Goal: Navigation & Orientation: Find specific page/section

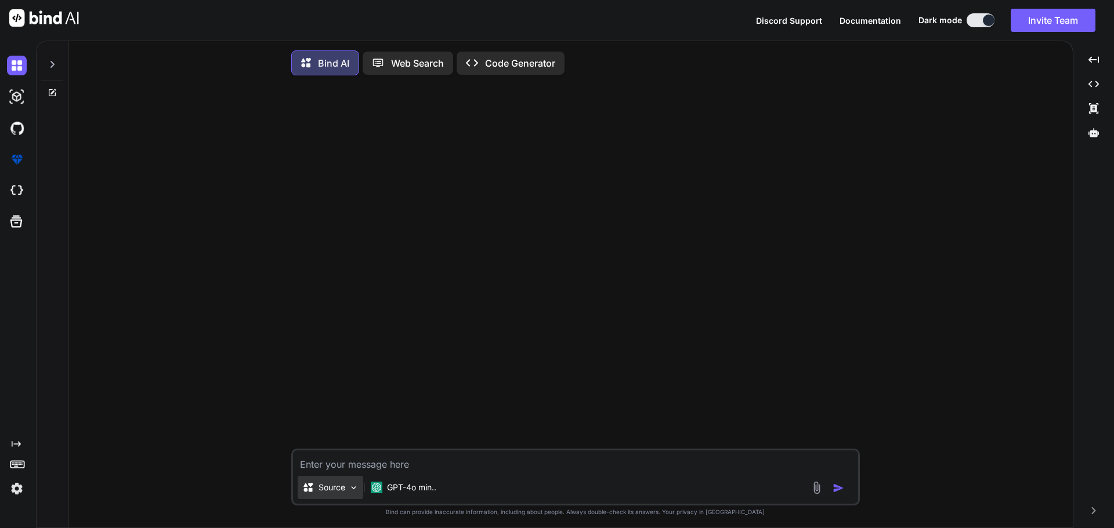
click at [353, 490] on img at bounding box center [354, 488] width 10 height 10
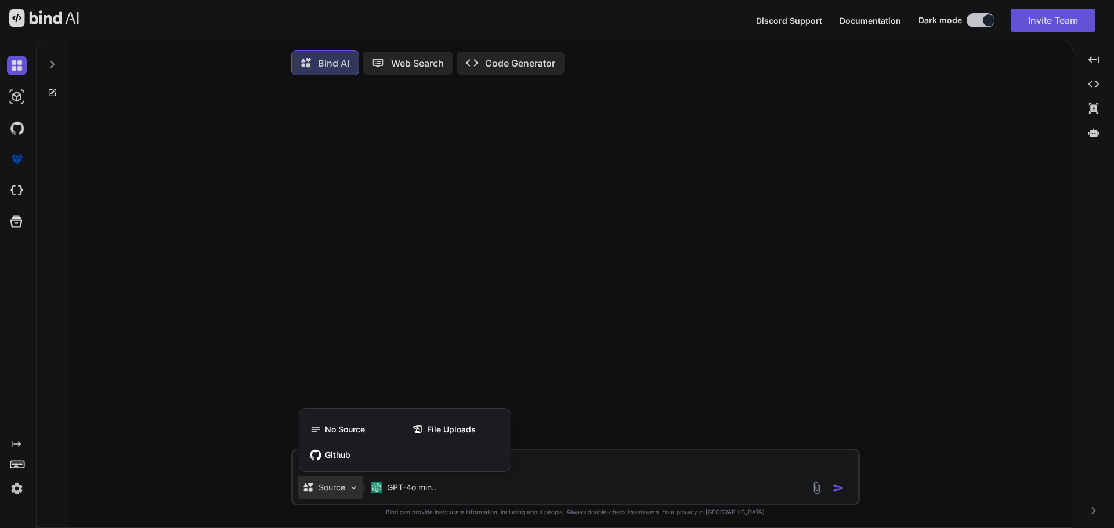
click at [353, 490] on div at bounding box center [557, 264] width 1114 height 528
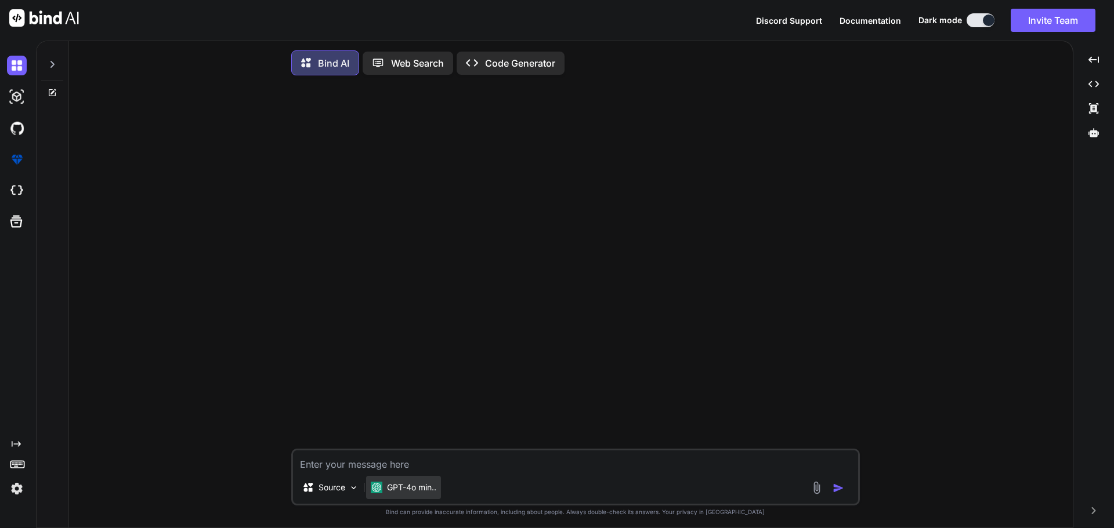
click at [392, 490] on p "GPT-4o min.." at bounding box center [411, 488] width 49 height 12
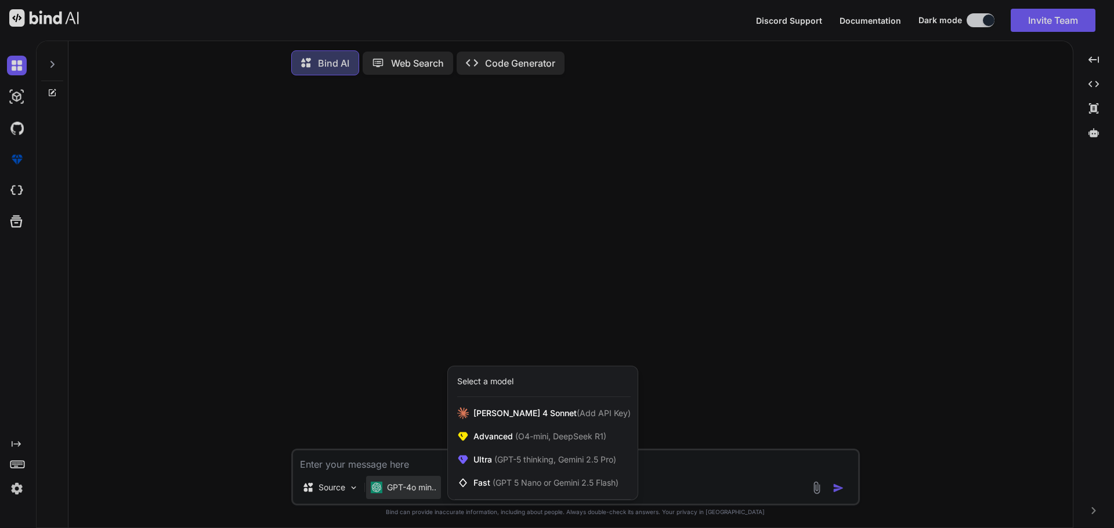
click at [392, 490] on div at bounding box center [557, 264] width 1114 height 528
type textarea "x"
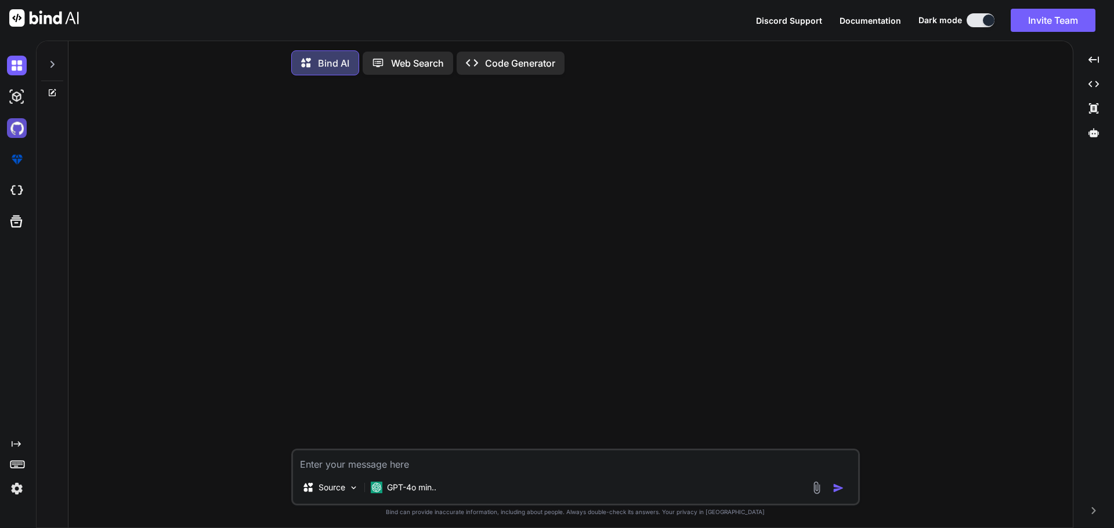
click at [9, 130] on img at bounding box center [17, 128] width 20 height 20
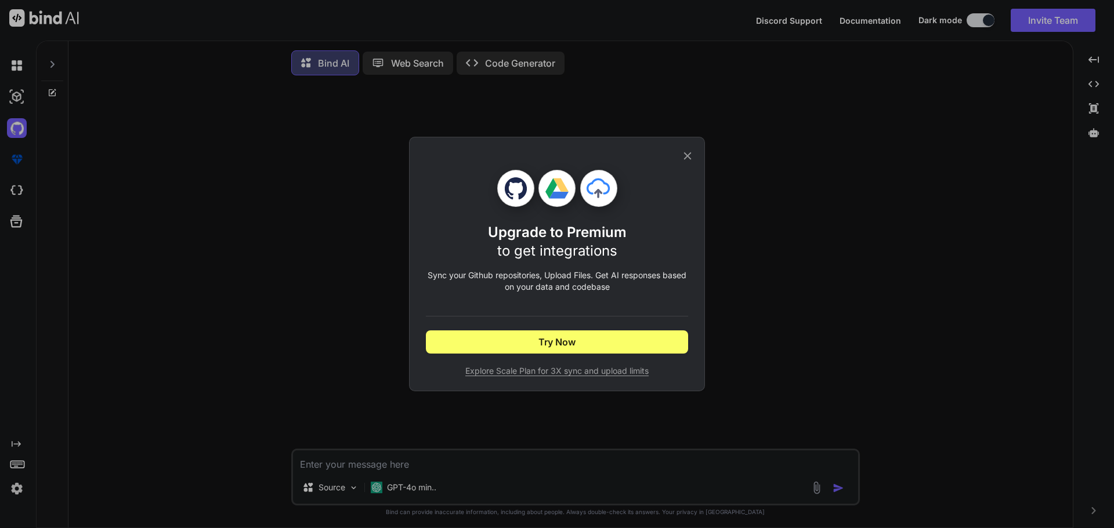
click at [24, 162] on div "Upgrade to Premium to get integrations Sync your Github repositories, Upload Fi…" at bounding box center [557, 264] width 1114 height 528
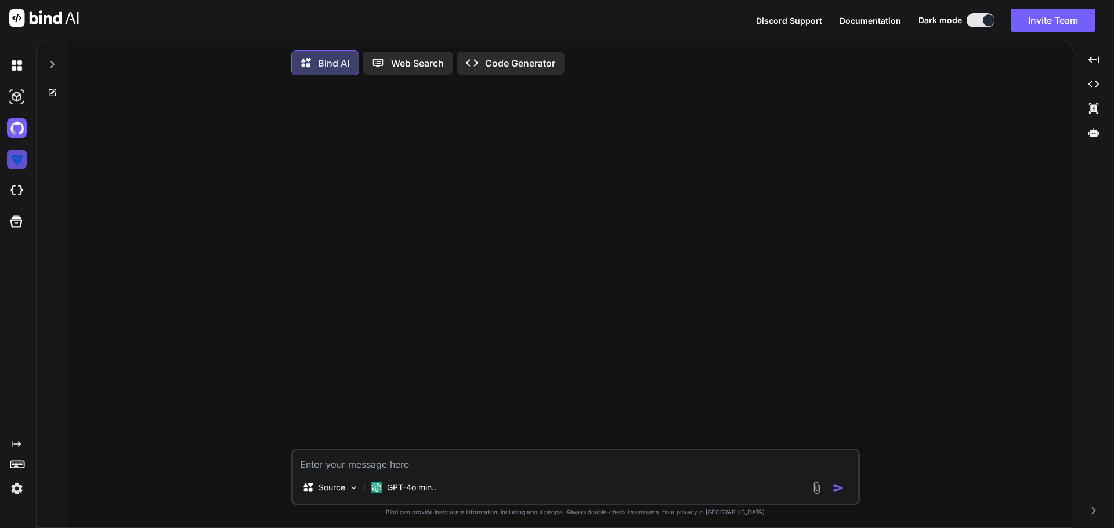
click at [19, 161] on img at bounding box center [17, 160] width 20 height 20
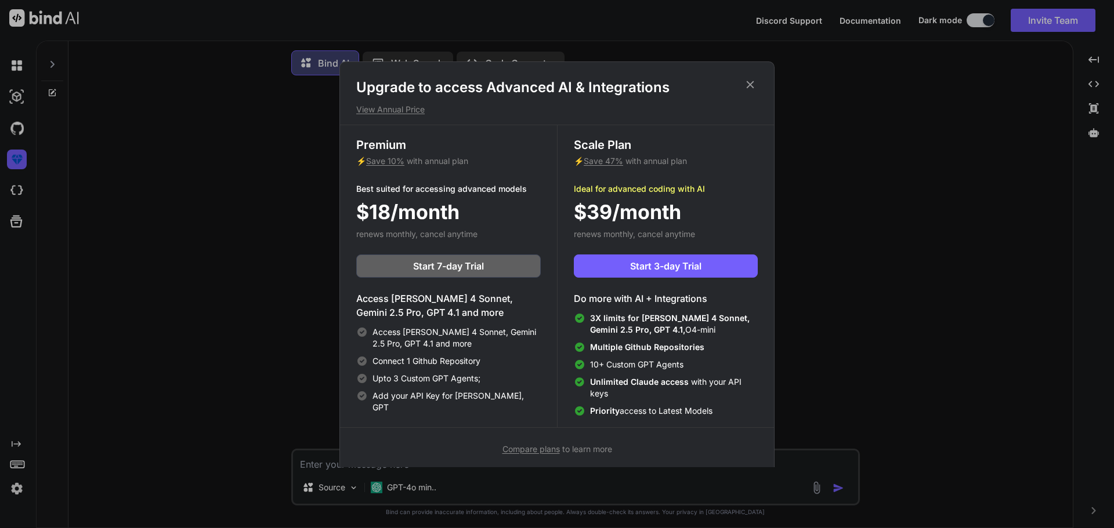
click at [21, 185] on div "Upgrade to access Advanced AI & Integrations View Annual Price Premium ⚡ Save 1…" at bounding box center [557, 264] width 1114 height 528
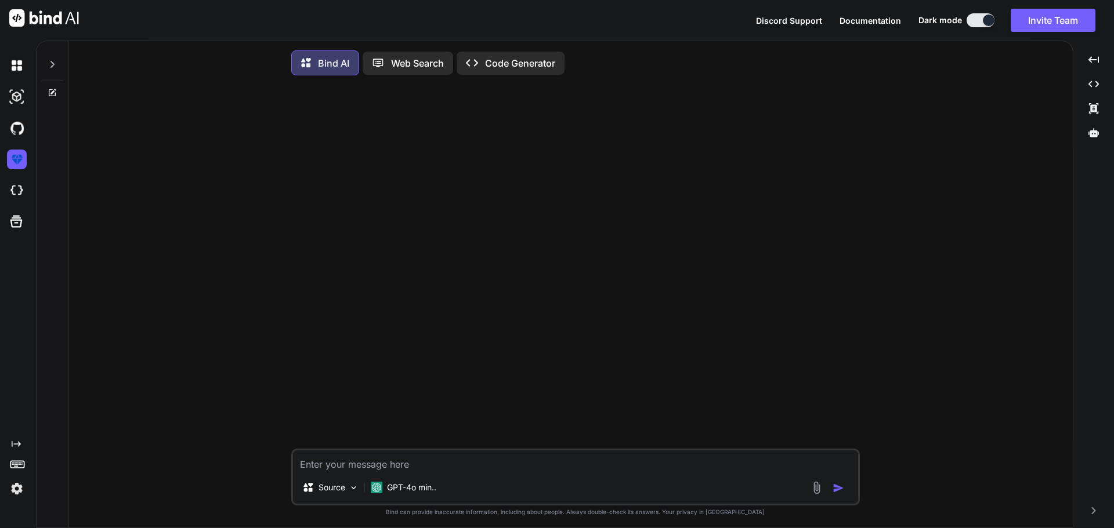
click at [21, 185] on img at bounding box center [17, 191] width 20 height 20
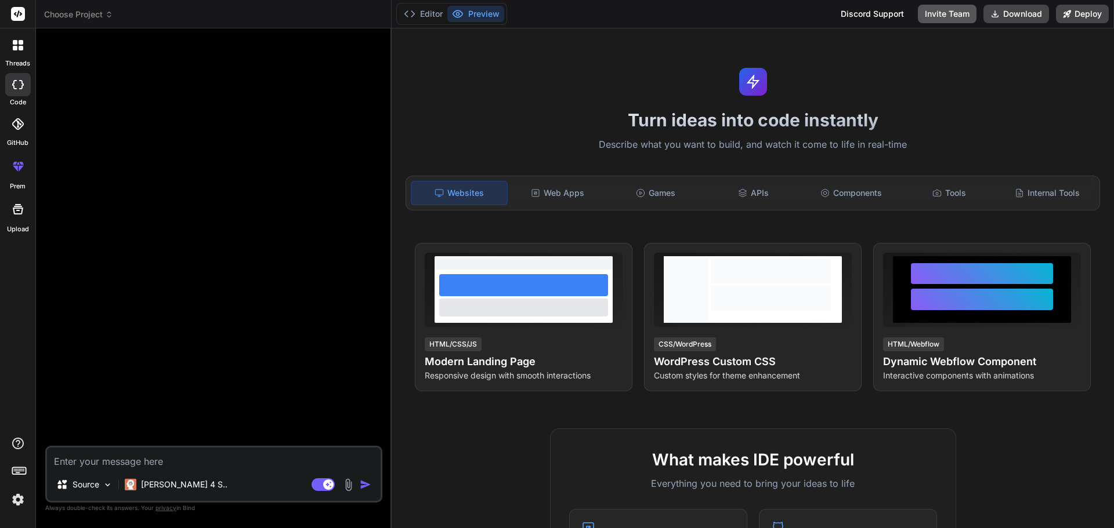
type textarea "x"
click at [23, 509] on img at bounding box center [18, 500] width 20 height 20
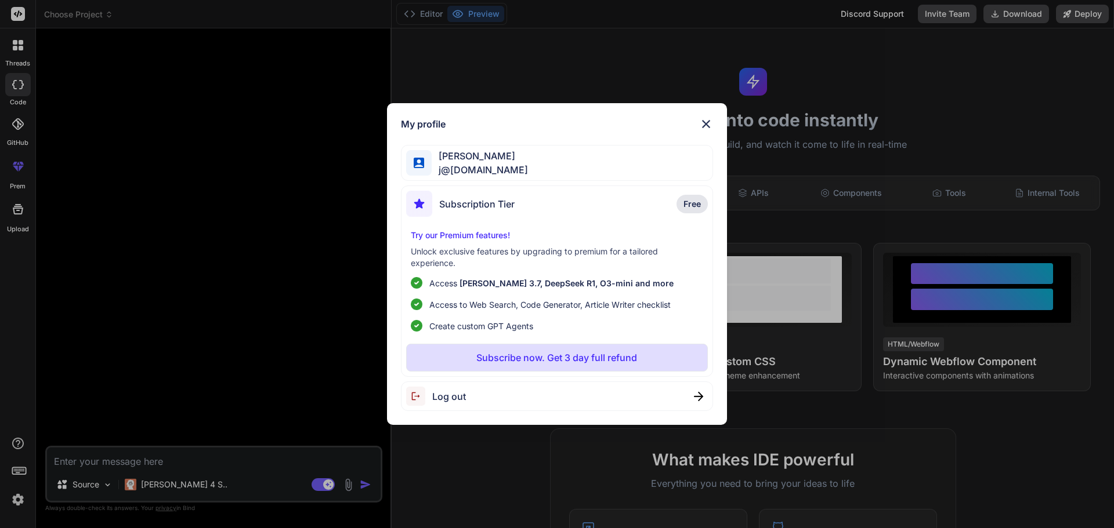
click at [18, 502] on div "My profile Jennifer Avis j@notary.cx Subscription Tier Free Try our Premium fea…" at bounding box center [557, 264] width 1114 height 528
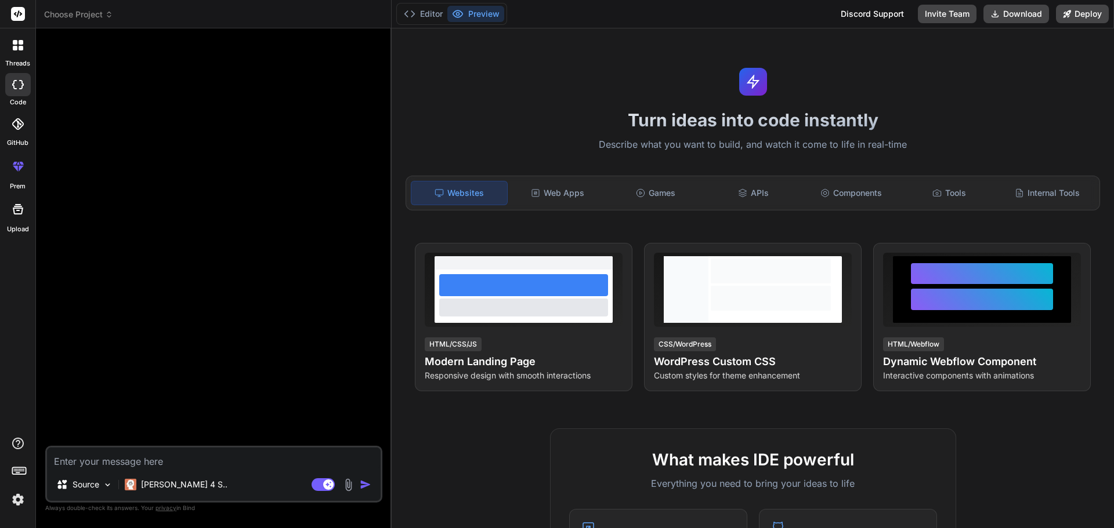
click at [18, 502] on img at bounding box center [18, 500] width 20 height 20
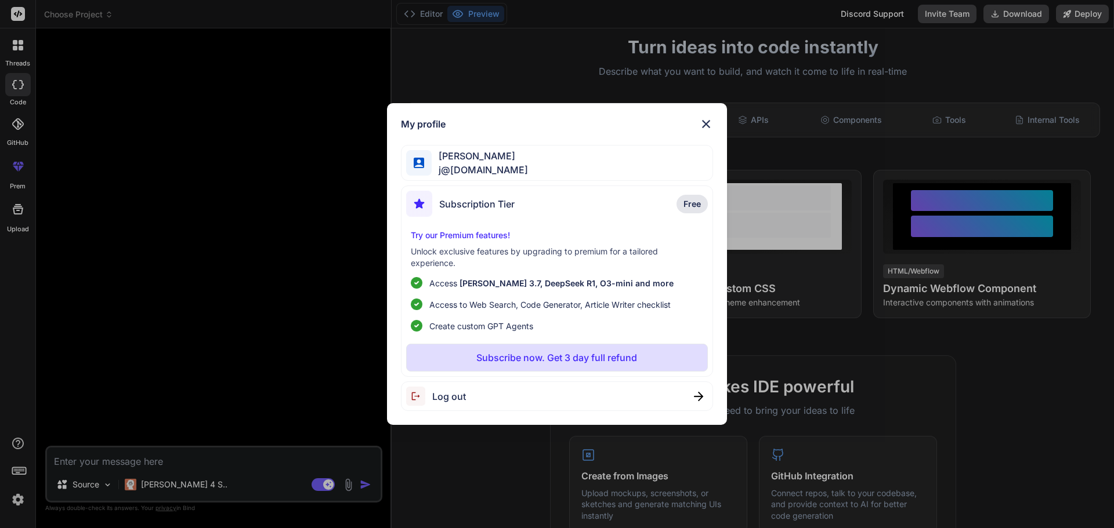
scroll to position [116, 0]
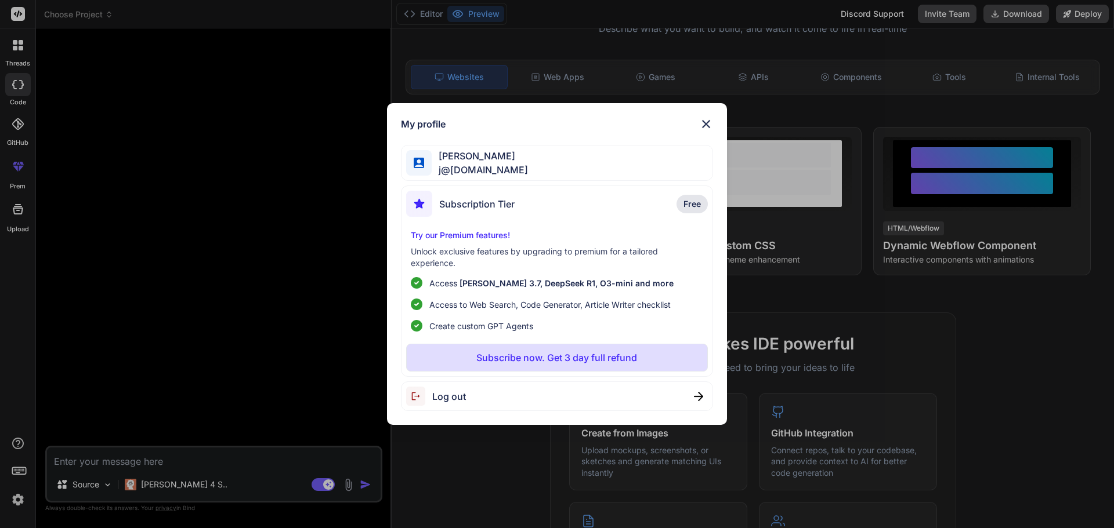
click at [706, 126] on img at bounding box center [706, 124] width 14 height 14
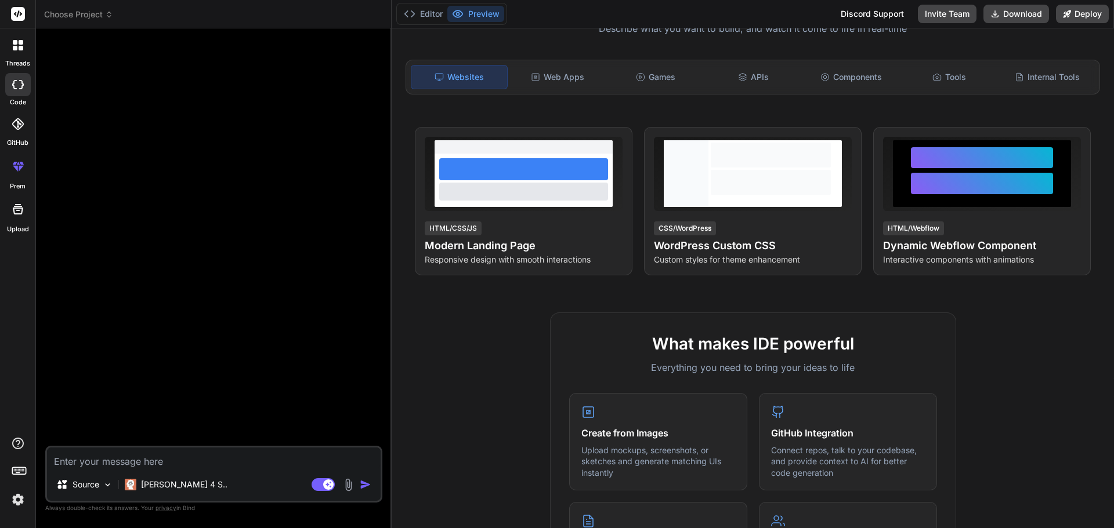
click at [16, 502] on img at bounding box center [18, 500] width 20 height 20
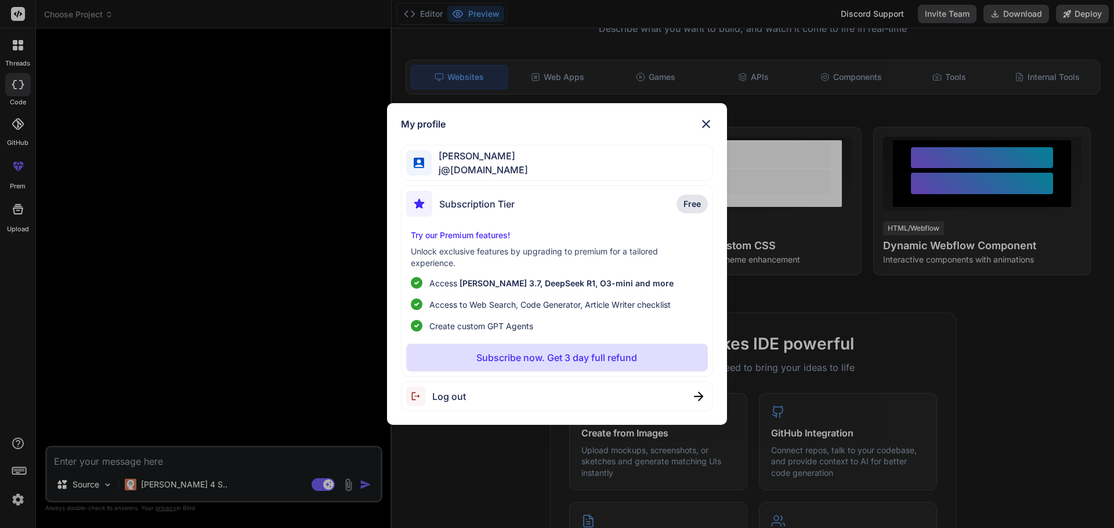
click at [16, 502] on div "My profile Jennifer Avis j@notary.cx Subscription Tier Free Try our Premium fea…" at bounding box center [557, 264] width 1114 height 528
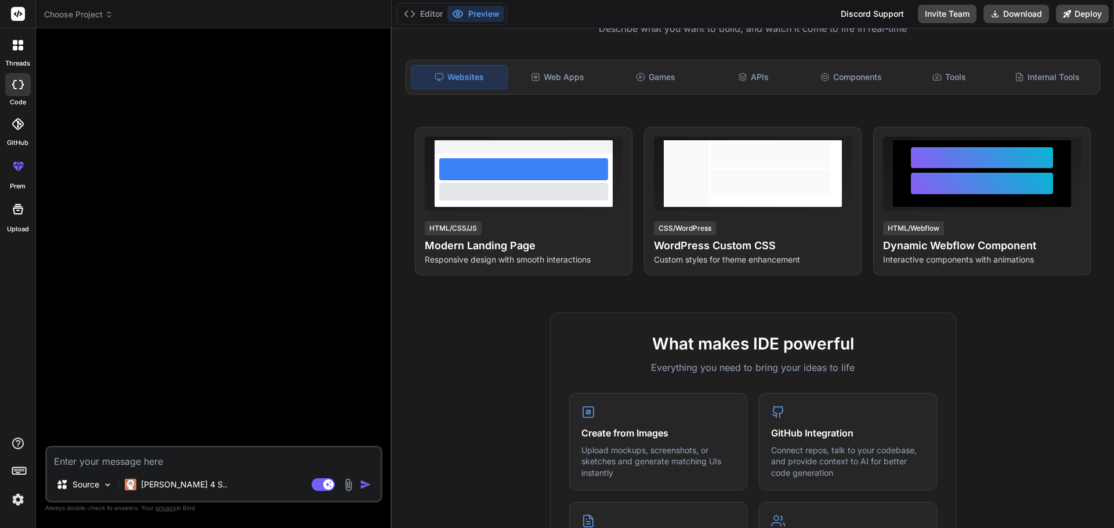
click at [18, 469] on icon at bounding box center [19, 470] width 16 height 16
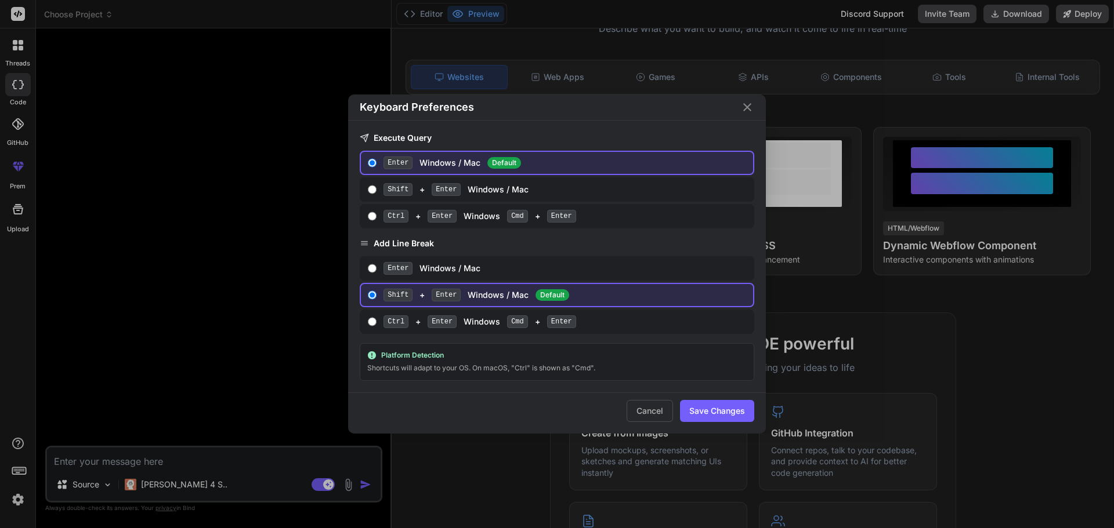
click at [748, 103] on icon "Close" at bounding box center [747, 107] width 14 height 14
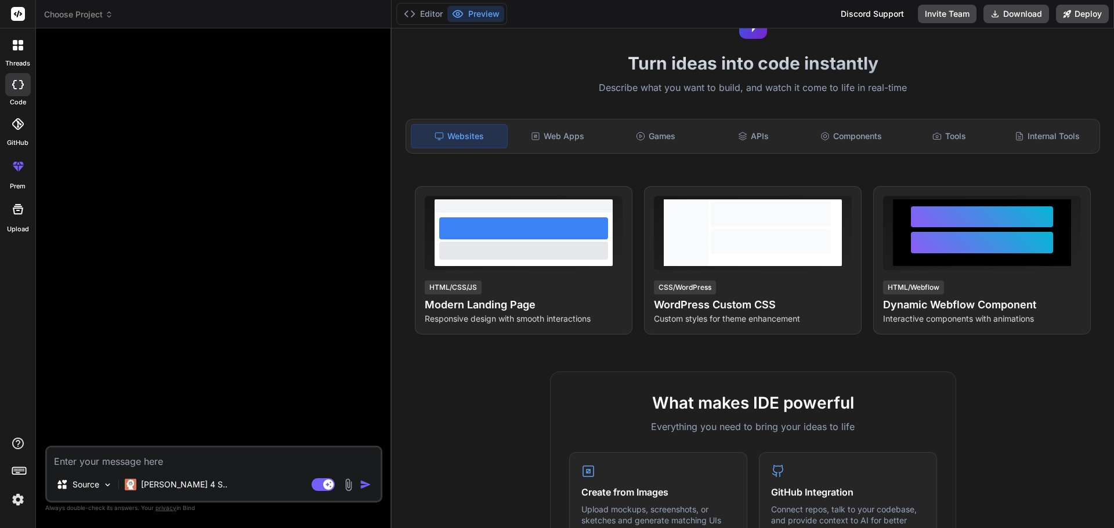
scroll to position [0, 0]
